Goal: Task Accomplishment & Management: Use online tool/utility

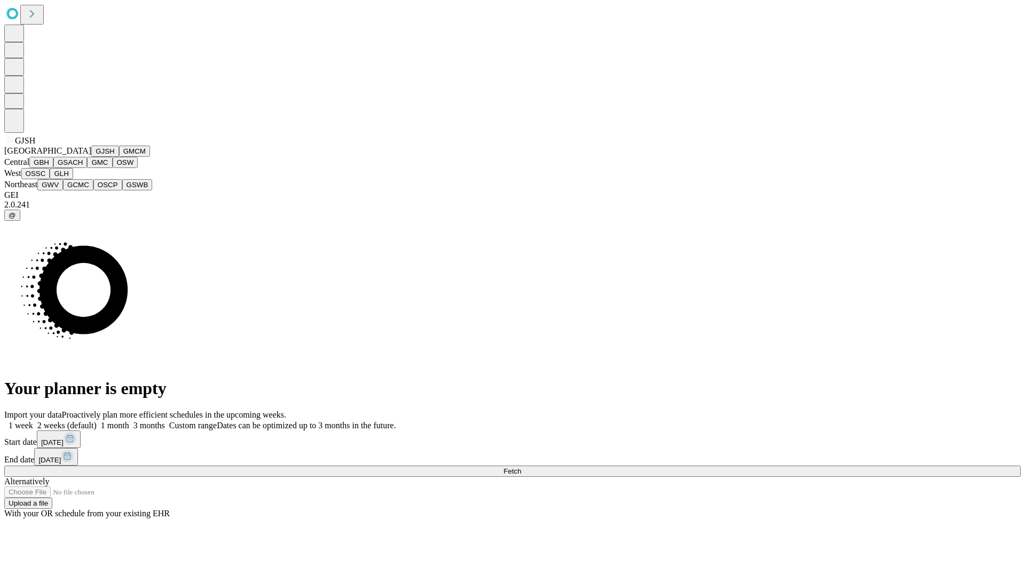
click at [91, 157] on button "GJSH" at bounding box center [105, 151] width 28 height 11
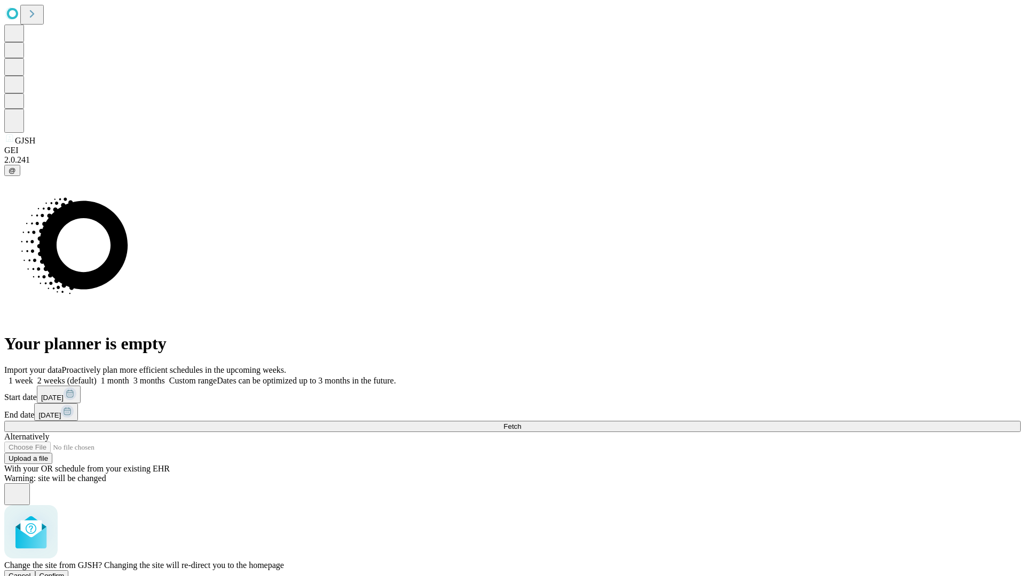
click at [65, 572] on span "Confirm" at bounding box center [51, 576] width 25 height 8
click at [97, 376] on label "2 weeks (default)" at bounding box center [65, 380] width 64 height 9
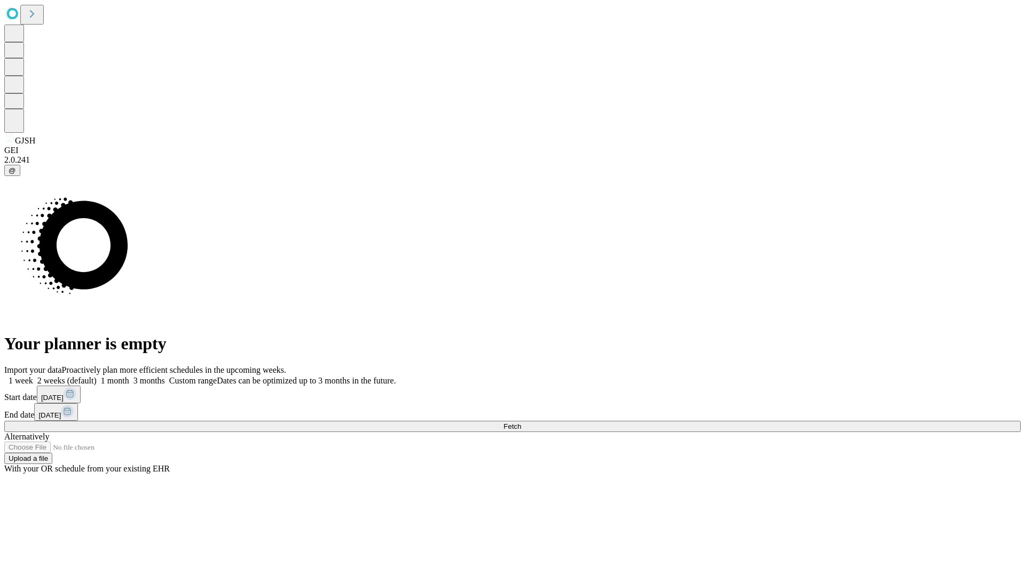
click at [521, 423] on span "Fetch" at bounding box center [512, 427] width 18 height 8
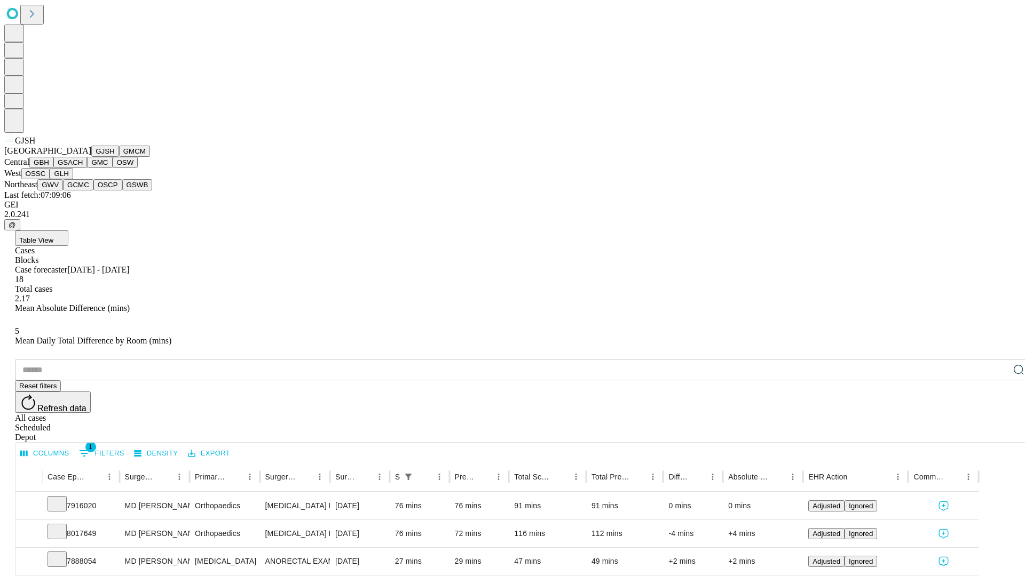
click at [119, 157] on button "GMCM" at bounding box center [134, 151] width 31 height 11
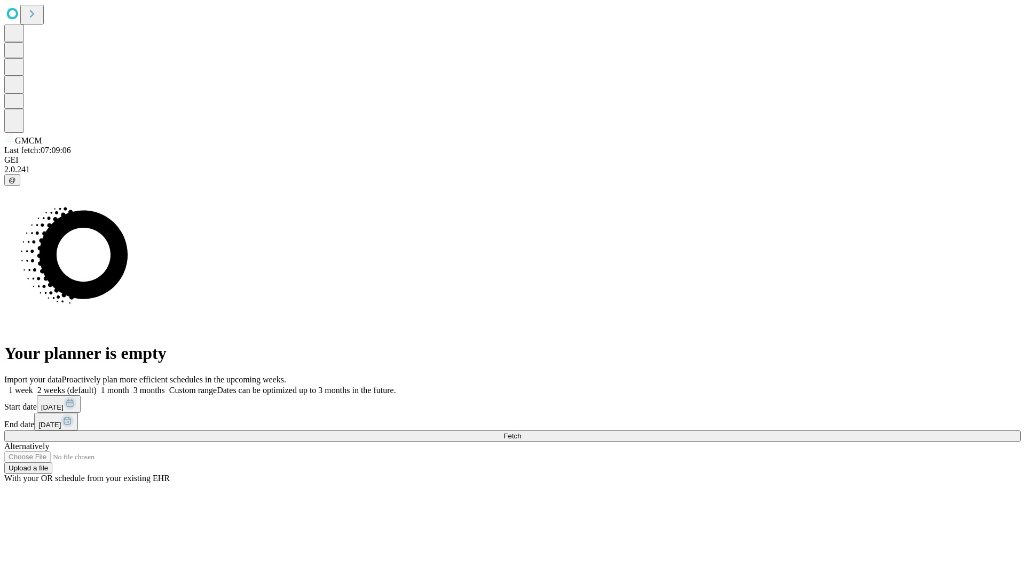
click at [97, 386] on label "2 weeks (default)" at bounding box center [65, 390] width 64 height 9
click at [521, 432] on span "Fetch" at bounding box center [512, 436] width 18 height 8
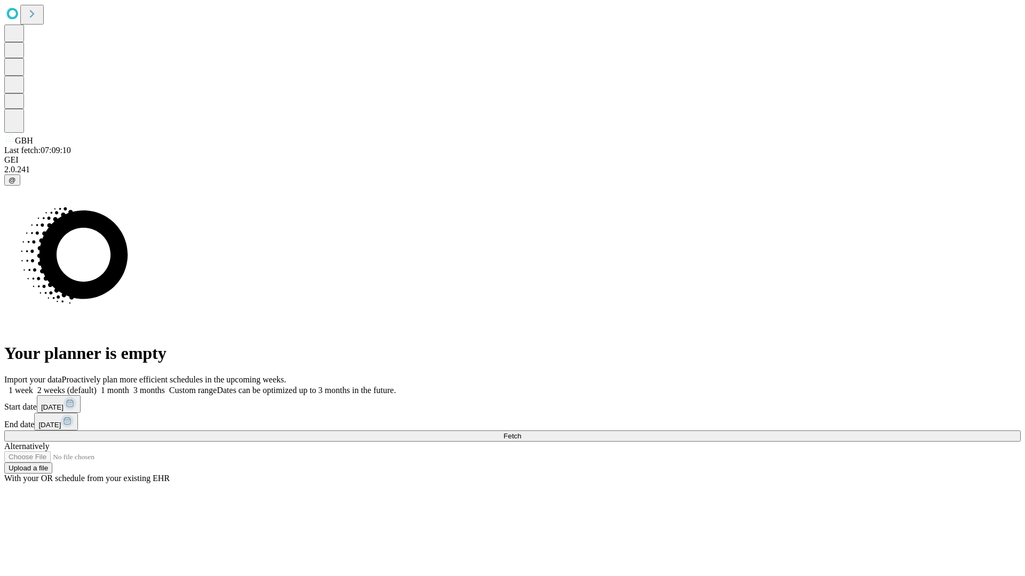
click at [97, 386] on label "2 weeks (default)" at bounding box center [65, 390] width 64 height 9
click at [521, 432] on span "Fetch" at bounding box center [512, 436] width 18 height 8
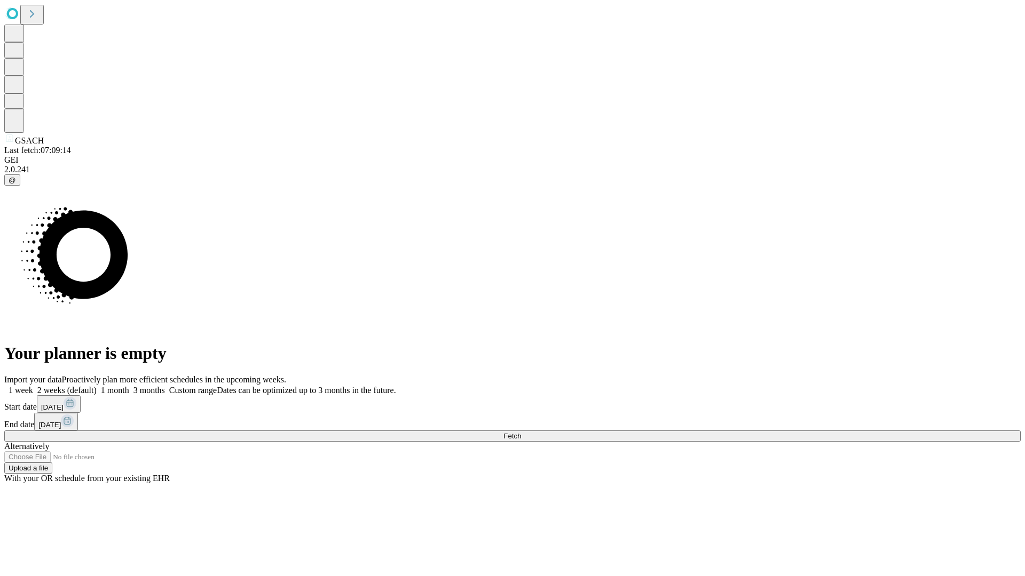
click at [97, 386] on label "2 weeks (default)" at bounding box center [65, 390] width 64 height 9
click at [521, 432] on span "Fetch" at bounding box center [512, 436] width 18 height 8
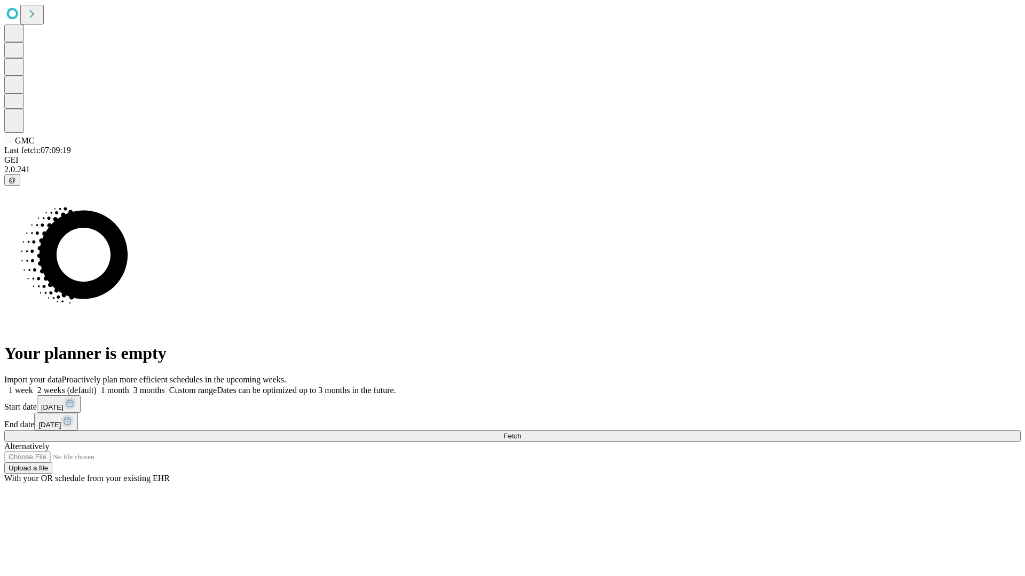
click at [97, 386] on label "2 weeks (default)" at bounding box center [65, 390] width 64 height 9
click at [521, 432] on span "Fetch" at bounding box center [512, 436] width 18 height 8
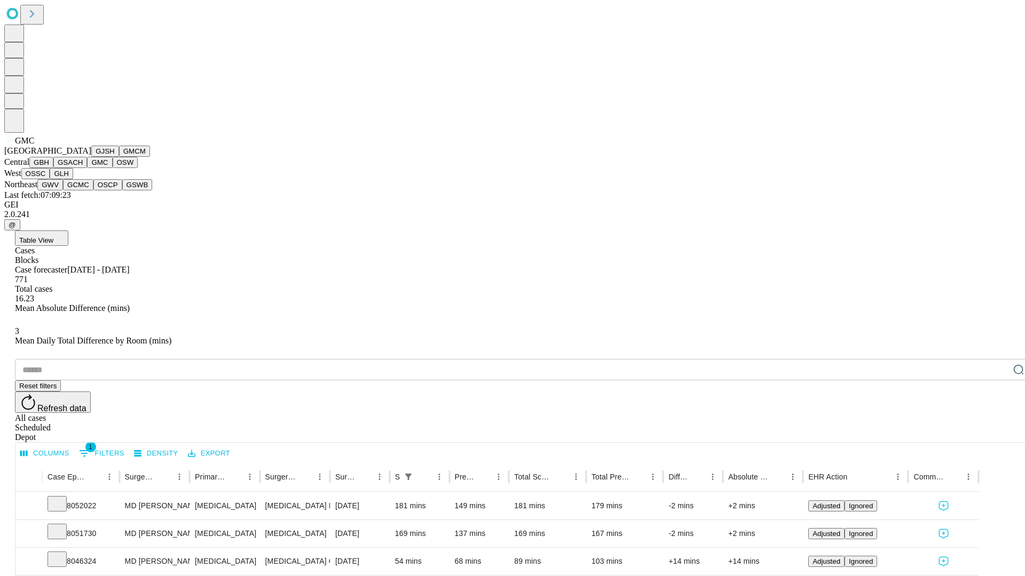
click at [113, 168] on button "OSW" at bounding box center [126, 162] width 26 height 11
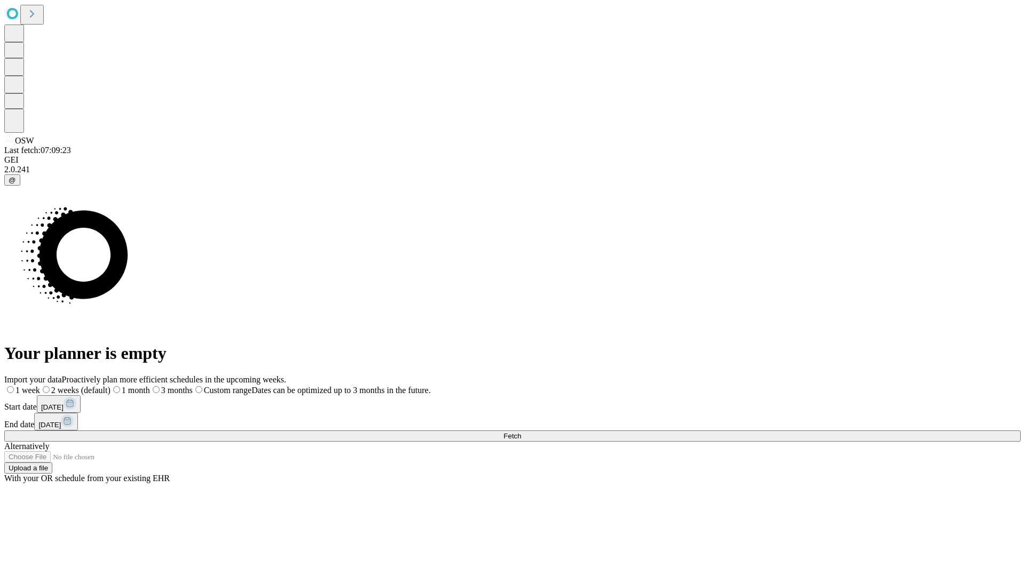
click at [110, 386] on label "2 weeks (default)" at bounding box center [75, 390] width 70 height 9
click at [521, 432] on span "Fetch" at bounding box center [512, 436] width 18 height 8
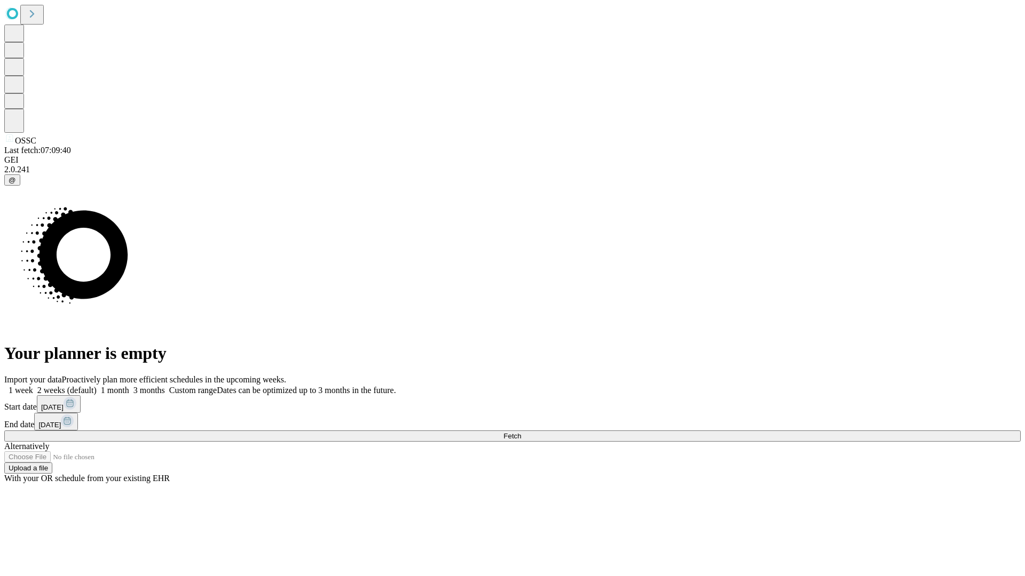
click at [97, 386] on label "2 weeks (default)" at bounding box center [65, 390] width 64 height 9
click at [521, 432] on span "Fetch" at bounding box center [512, 436] width 18 height 8
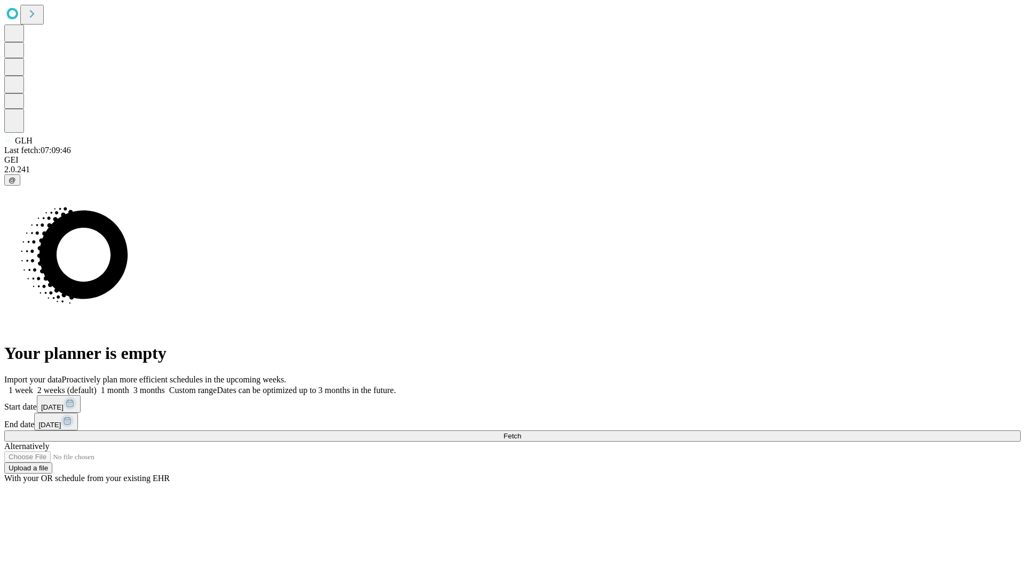
click at [97, 386] on label "2 weeks (default)" at bounding box center [65, 390] width 64 height 9
click at [521, 432] on span "Fetch" at bounding box center [512, 436] width 18 height 8
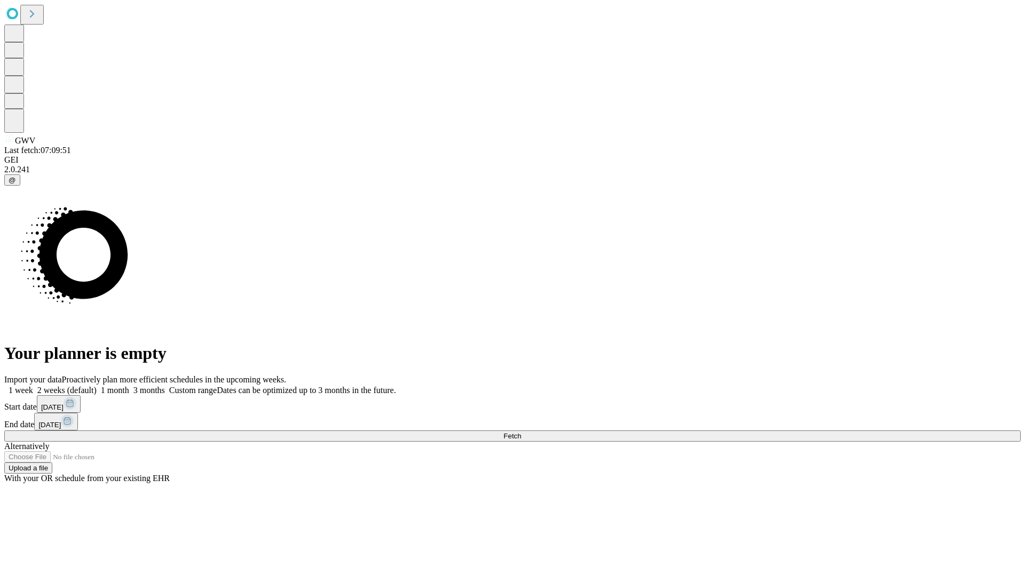
click at [97, 386] on label "2 weeks (default)" at bounding box center [65, 390] width 64 height 9
click at [521, 432] on span "Fetch" at bounding box center [512, 436] width 18 height 8
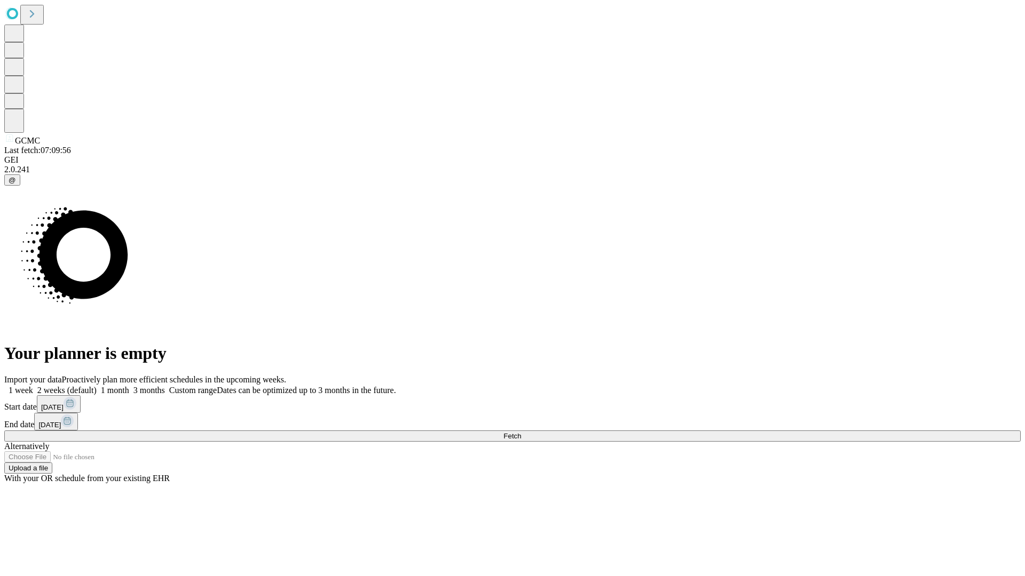
click at [97, 386] on label "2 weeks (default)" at bounding box center [65, 390] width 64 height 9
click at [521, 432] on span "Fetch" at bounding box center [512, 436] width 18 height 8
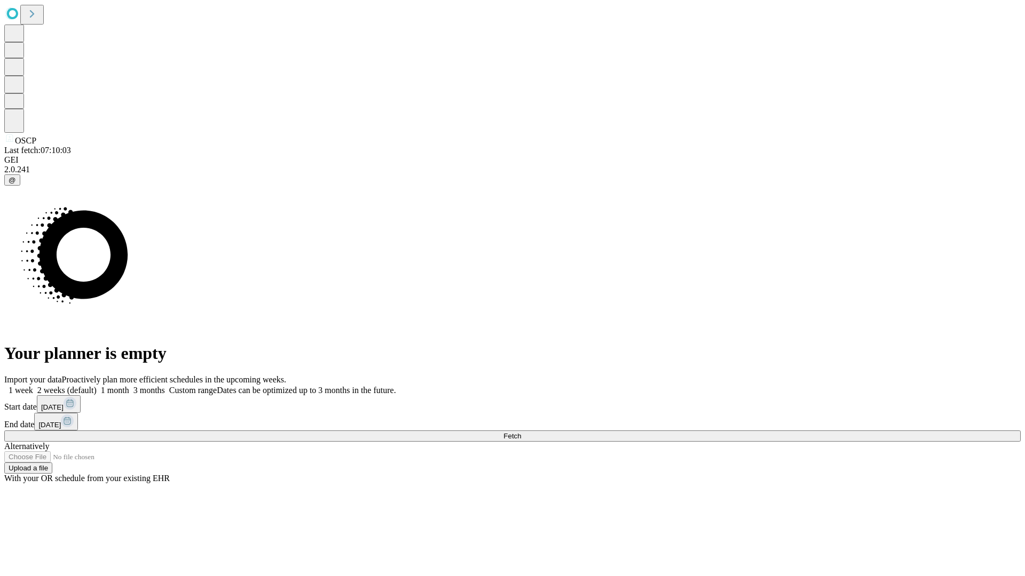
click at [521, 432] on span "Fetch" at bounding box center [512, 436] width 18 height 8
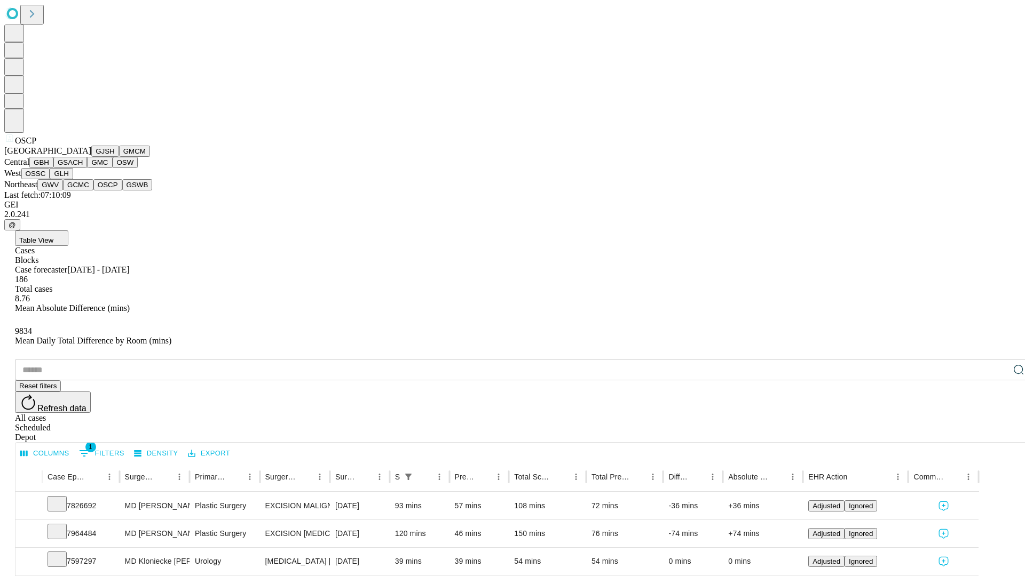
click at [122, 191] on button "GSWB" at bounding box center [137, 184] width 30 height 11
